Goal: Task Accomplishment & Management: Complete application form

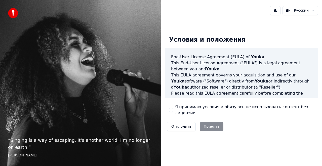
click at [172, 109] on button "Я принимаю условия и обязуюсь не использовать контент без лицензии" at bounding box center [171, 110] width 4 height 4
click at [210, 125] on button "Принять" at bounding box center [212, 126] width 24 height 9
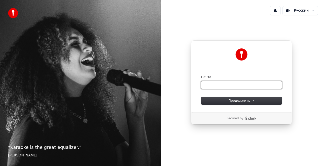
click at [226, 86] on input "Почта" at bounding box center [241, 85] width 81 height 8
click at [234, 84] on input "Почта" at bounding box center [241, 85] width 81 height 8
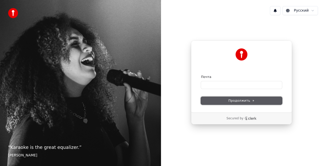
click at [248, 100] on span "Продолжить" at bounding box center [242, 100] width 26 height 5
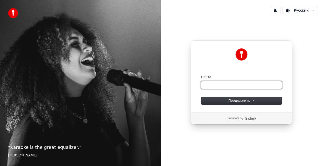
click at [219, 83] on input "Почта" at bounding box center [241, 85] width 81 height 8
type input "*"
click at [224, 98] on button "Продолжить" at bounding box center [241, 101] width 81 height 8
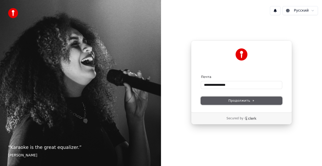
click at [233, 102] on span "Продолжить" at bounding box center [242, 100] width 26 height 5
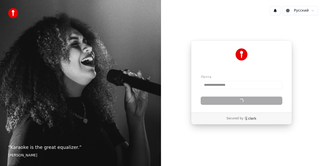
type input "**********"
